Goal: Navigation & Orientation: Find specific page/section

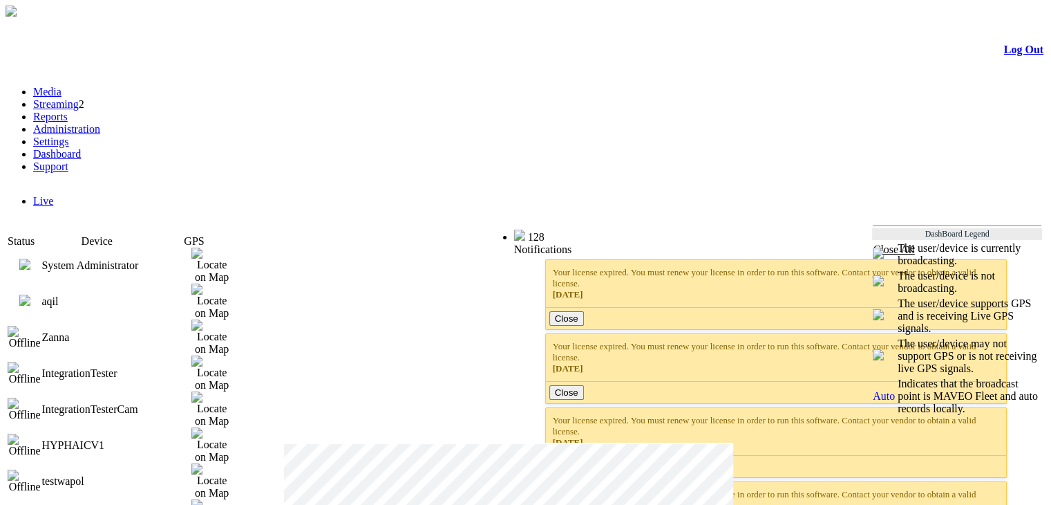
click at [62, 86] on link "Media" at bounding box center [47, 92] width 28 height 12
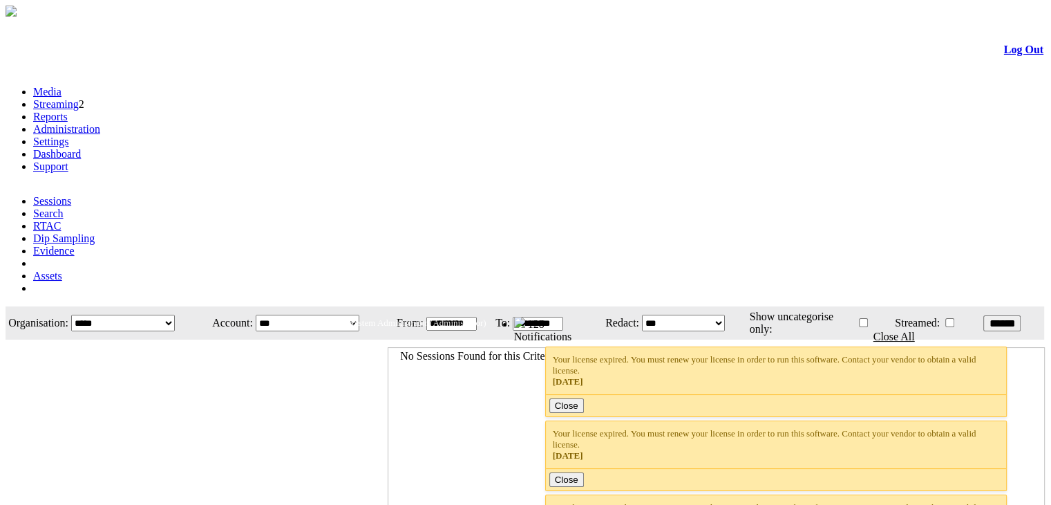
click at [1007, 55] on link "Log Out" at bounding box center [1023, 50] width 39 height 12
